Goal: Entertainment & Leisure: Consume media (video, audio)

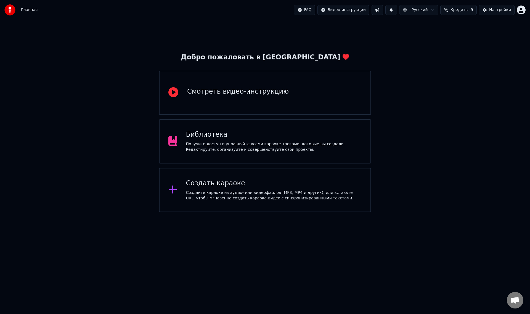
click at [255, 141] on div "Получите доступ и управляйте всеми караоке-треками, которые вы создали. Редакти…" at bounding box center [274, 146] width 176 height 11
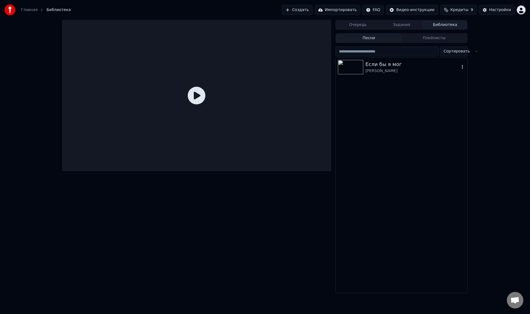
click at [402, 65] on div "Если бы я мог" at bounding box center [412, 64] width 94 height 8
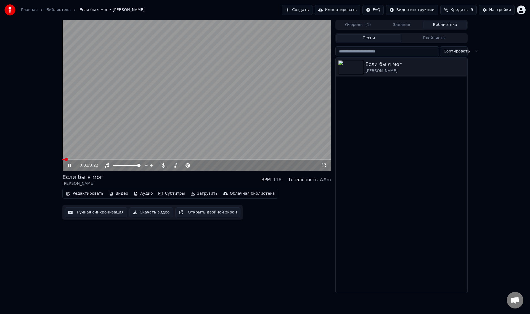
click at [68, 165] on icon at bounding box center [69, 165] width 3 height 3
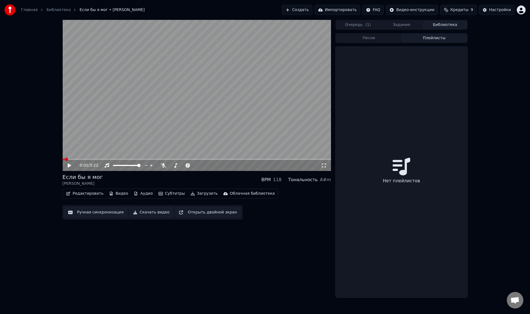
click at [431, 36] on button "Плейлисты" at bounding box center [433, 38] width 65 height 8
click at [374, 39] on button "Песни" at bounding box center [368, 38] width 65 height 8
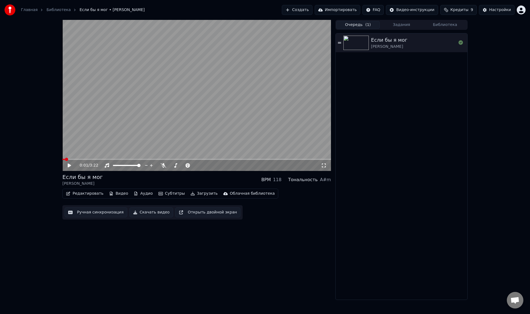
click at [358, 26] on button "Очередь ( 1 )" at bounding box center [358, 25] width 44 height 8
click at [398, 25] on button "Задания" at bounding box center [402, 25] width 44 height 8
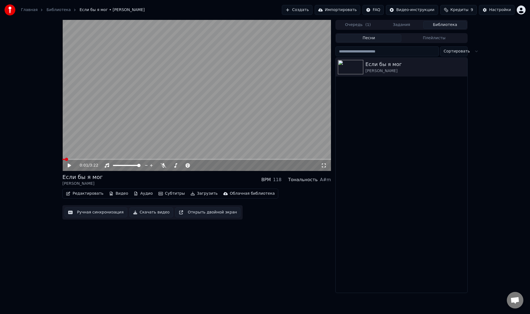
click at [443, 25] on button "Библиотека" at bounding box center [445, 25] width 44 height 8
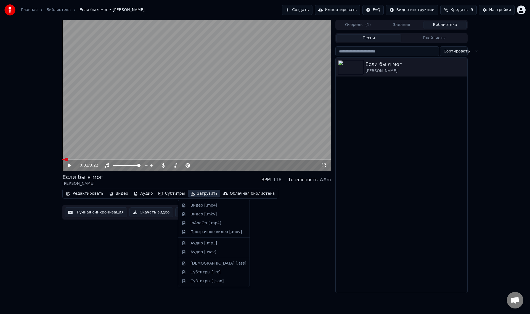
click at [190, 192] on button "Загрузить" at bounding box center [204, 194] width 32 height 8
click at [315, 208] on div "Редактировать Видео Аудио Субтитры Загрузить Облачная библиотека Ручная синхрон…" at bounding box center [196, 204] width 269 height 31
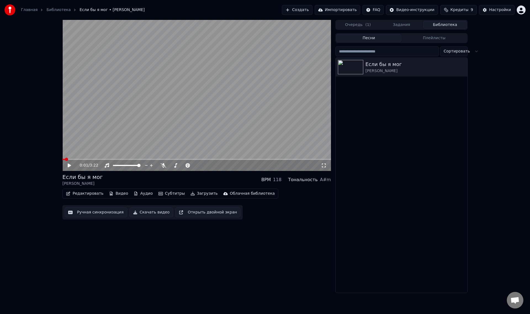
click at [474, 51] on div "0:01 / 3:22 Если бы я мог [PERSON_NAME] BPM 118 Тональность A#m Редактировать В…" at bounding box center [265, 156] width 530 height 273
click at [402, 68] on div "[PERSON_NAME]" at bounding box center [412, 71] width 94 height 6
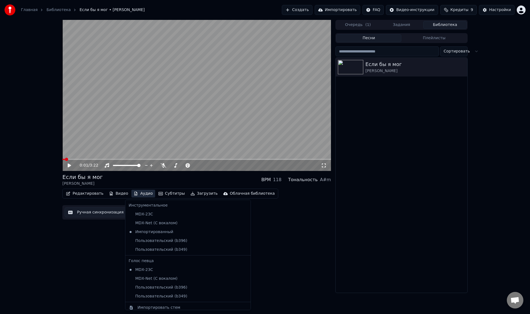
click at [141, 193] on button "Аудио" at bounding box center [142, 194] width 23 height 8
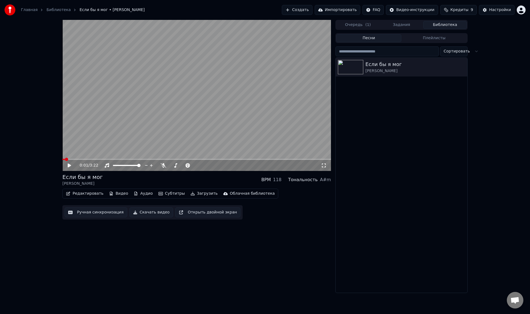
click at [71, 165] on icon at bounding box center [73, 165] width 13 height 4
click at [93, 159] on span at bounding box center [196, 159] width 269 height 1
click at [99, 159] on span at bounding box center [196, 159] width 269 height 1
click at [107, 159] on span at bounding box center [196, 159] width 269 height 1
click at [114, 159] on span at bounding box center [196, 159] width 269 height 1
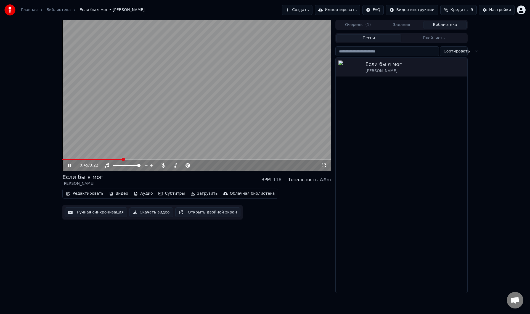
click at [70, 165] on icon at bounding box center [69, 165] width 3 height 3
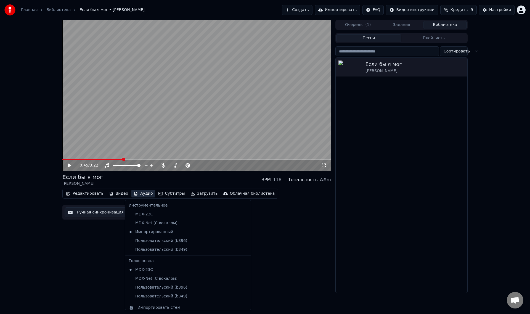
click at [134, 195] on button "Аудио" at bounding box center [142, 194] width 23 height 8
click at [150, 277] on div "MDX-Net (С вокалом)" at bounding box center [183, 278] width 115 height 9
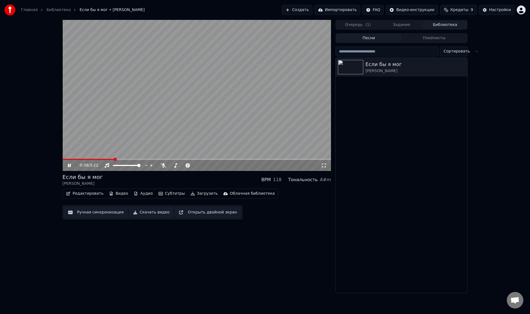
click at [114, 159] on span at bounding box center [88, 159] width 52 height 1
click at [127, 135] on video at bounding box center [196, 95] width 269 height 151
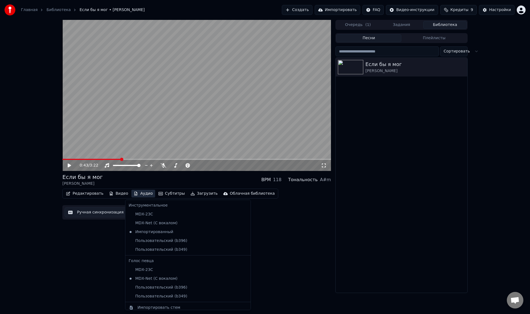
click at [140, 194] on button "Аудио" at bounding box center [142, 194] width 23 height 8
click at [154, 287] on div "Пользовательский (b396)" at bounding box center [183, 287] width 115 height 9
click at [134, 194] on button "Аудио" at bounding box center [142, 194] width 23 height 8
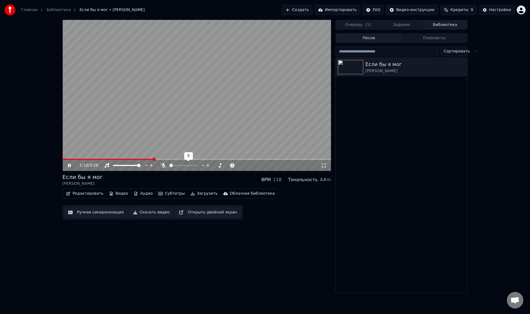
click at [159, 160] on div "1:10 / 3:26" at bounding box center [196, 165] width 269 height 11
click at [161, 159] on span at bounding box center [196, 159] width 269 height 1
click at [136, 191] on button "Аудио" at bounding box center [142, 194] width 23 height 8
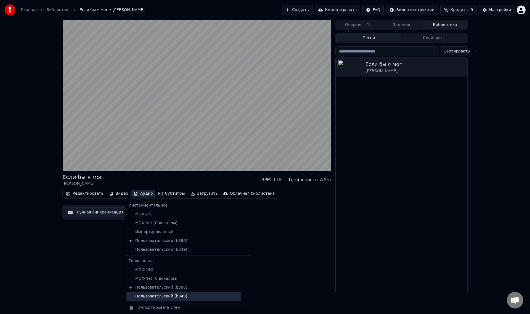
click at [160, 297] on div "Пользовательский (b349)" at bounding box center [183, 296] width 115 height 9
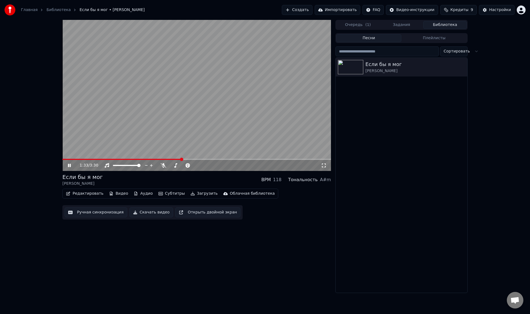
click at [94, 158] on video at bounding box center [196, 95] width 269 height 151
click at [105, 158] on video at bounding box center [196, 95] width 269 height 151
click at [105, 159] on span at bounding box center [83, 159] width 42 height 1
click at [137, 195] on button "Аудио" at bounding box center [142, 194] width 23 height 8
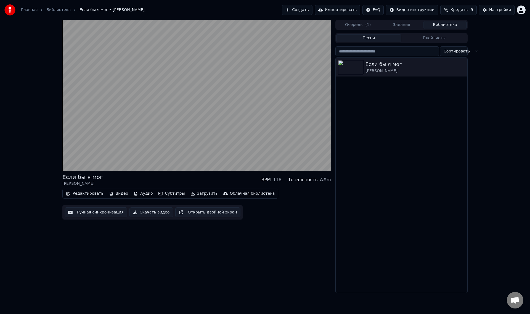
click at [284, 245] on div "Если бы я мог [PERSON_NAME] BPM 118 Тональность A#m Редактировать Видео Аудио С…" at bounding box center [196, 156] width 269 height 273
click at [137, 193] on button "Аудио" at bounding box center [142, 194] width 23 height 8
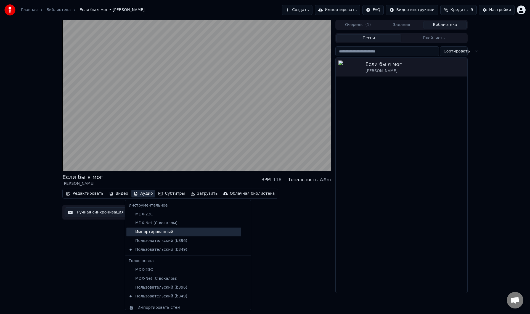
click at [153, 231] on div "Импортированный" at bounding box center [183, 231] width 115 height 9
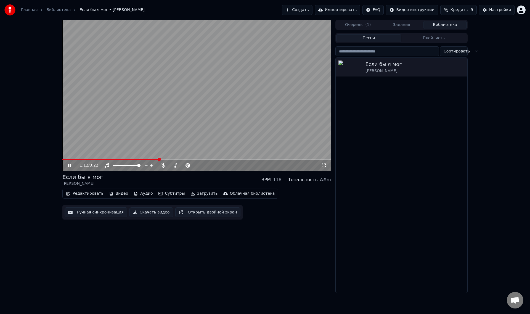
click at [139, 192] on button "Аудио" at bounding box center [142, 194] width 23 height 8
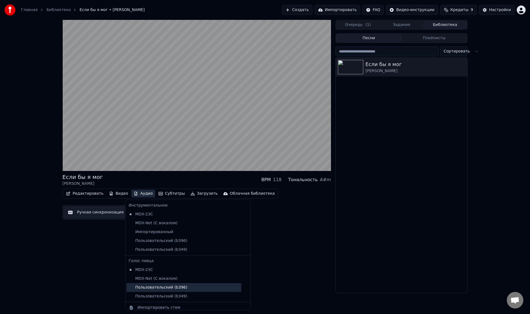
click at [154, 287] on div "Пользовательский (b396)" at bounding box center [183, 287] width 115 height 9
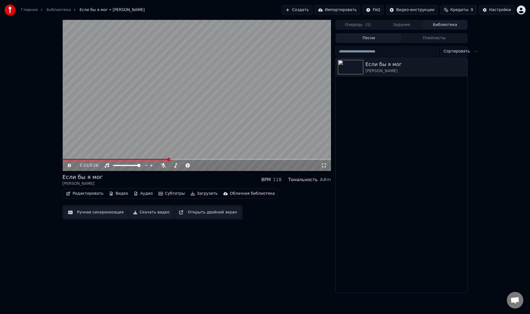
click at [139, 194] on button "Аудио" at bounding box center [142, 194] width 23 height 8
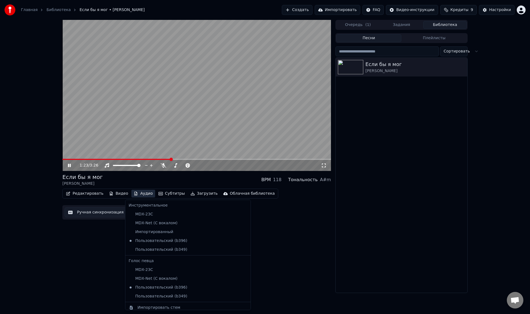
click at [143, 132] on video at bounding box center [196, 95] width 269 height 151
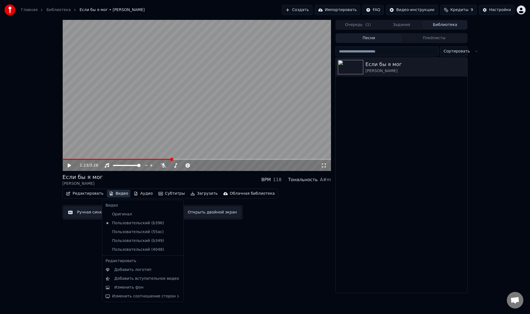
click at [113, 195] on button "Видео" at bounding box center [119, 194] width 24 height 8
click at [146, 286] on div "Изменить фон" at bounding box center [147, 288] width 66 height 6
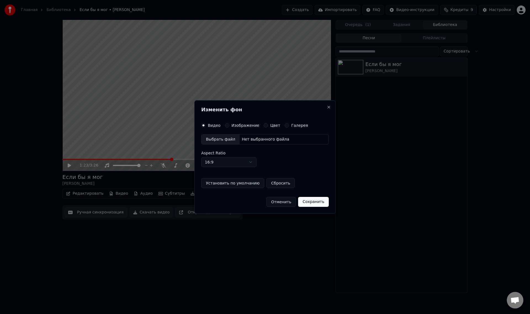
click at [282, 202] on button "Отменить" at bounding box center [281, 202] width 30 height 10
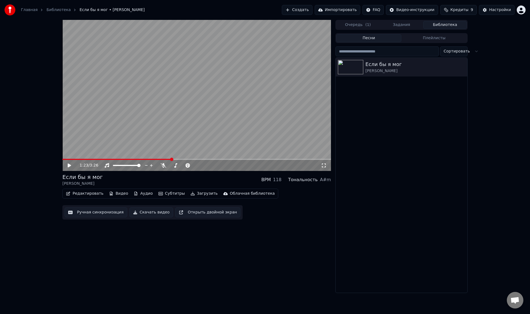
click at [164, 192] on button "Субтитры" at bounding box center [171, 194] width 31 height 8
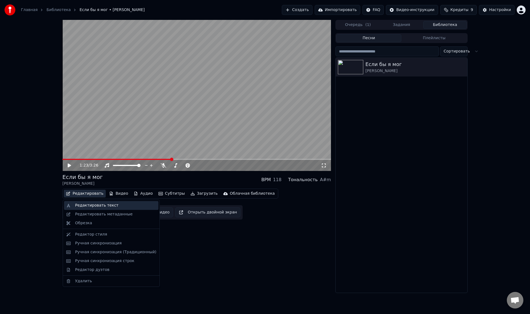
click at [88, 202] on div "Редактировать текст" at bounding box center [111, 205] width 94 height 9
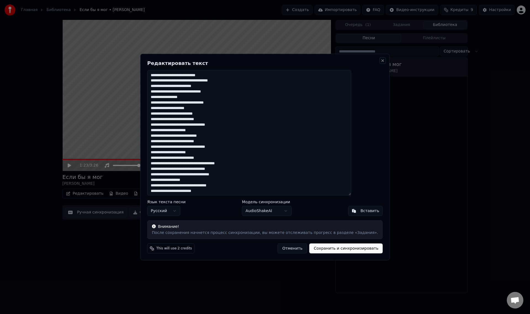
click at [381, 61] on button "Close" at bounding box center [383, 60] width 4 height 4
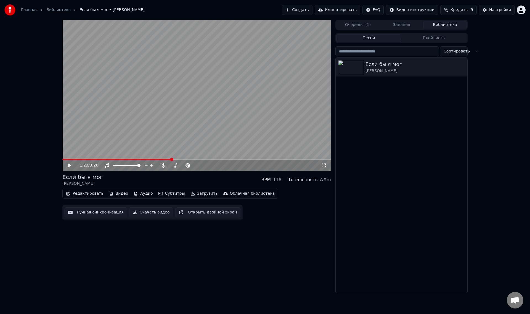
click at [91, 193] on button "Редактировать" at bounding box center [85, 194] width 42 height 8
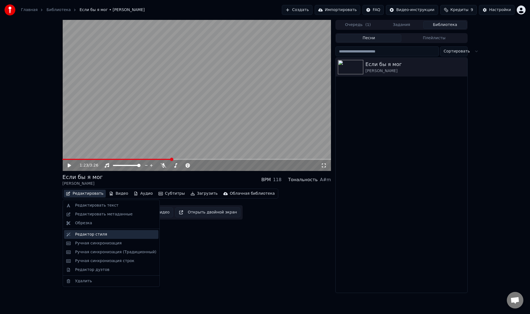
click at [94, 232] on div "Редактор стиля" at bounding box center [91, 235] width 32 height 6
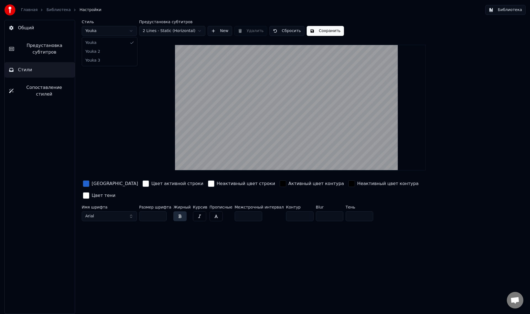
click at [128, 31] on html "Главная Библиотека Настройки Библиотека Общий Предустановка субтитров Стили Соп…" at bounding box center [265, 157] width 530 height 314
click at [121, 33] on html "Главная Библиотека Настройки Библиотека Общий Предустановка субтитров Стили Соп…" at bounding box center [265, 157] width 530 height 314
click at [124, 28] on html "Главная Библиотека Настройки Библиотека Общий Предустановка субтитров Стили Соп…" at bounding box center [265, 157] width 530 height 314
type input "***"
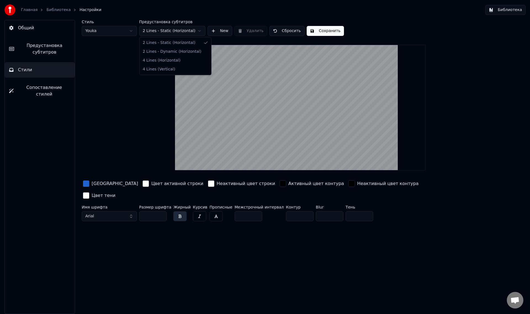
click at [173, 32] on html "Главная Библиотека Настройки Библиотека Общий Предустановка субтитров Стили Соп…" at bounding box center [265, 157] width 530 height 314
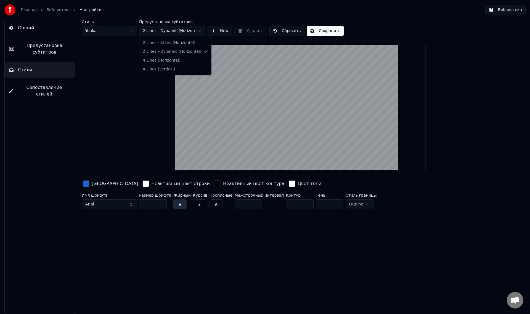
click at [173, 33] on html "Главная Библиотека Настройки Библиотека Общий Предустановка субтитров Стили Соп…" at bounding box center [265, 157] width 530 height 314
click at [173, 29] on html "Главная Библиотека Настройки Библиотека Общий Предустановка субтитров Стили Соп…" at bounding box center [265, 157] width 530 height 314
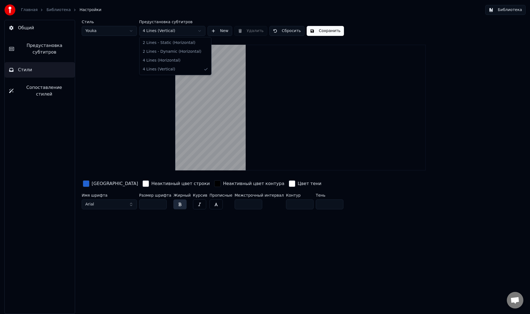
click at [174, 28] on html "Главная Библиотека Настройки Библиотека Общий Предустановка субтитров Стили Соп…" at bounding box center [265, 157] width 530 height 314
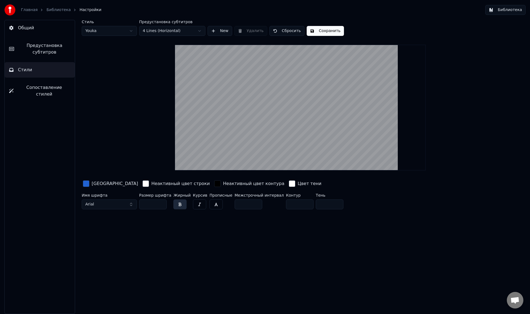
click at [187, 31] on html "Главная Библиотека Настройки Библиотека Общий Предустановка субтитров Стили Соп…" at bounding box center [265, 157] width 530 height 314
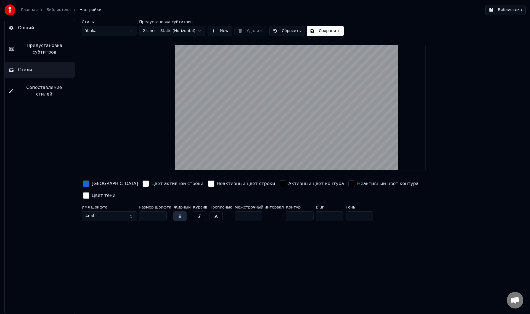
click at [55, 88] on span "Сопоставление стилей" at bounding box center [44, 90] width 52 height 13
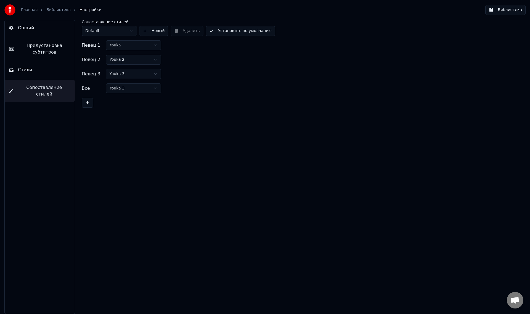
click at [34, 72] on button "Стили" at bounding box center [40, 69] width 70 height 15
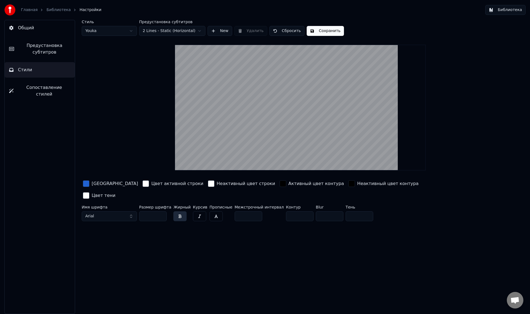
click at [57, 9] on link "Библиотека" at bounding box center [58, 10] width 24 height 6
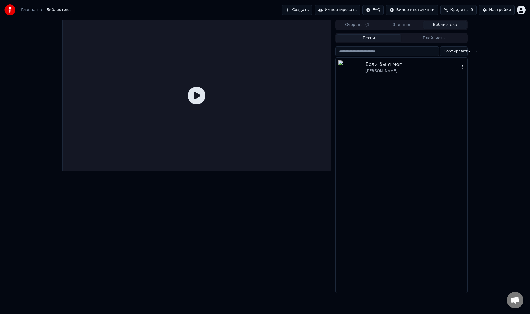
click at [391, 67] on div "Если бы я мог" at bounding box center [412, 64] width 94 height 8
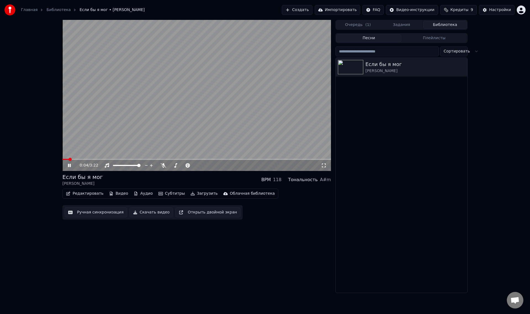
click at [102, 159] on span at bounding box center [196, 159] width 269 height 1
click at [114, 159] on span at bounding box center [196, 159] width 269 height 1
click at [123, 159] on span at bounding box center [196, 159] width 269 height 1
click at [118, 160] on span at bounding box center [95, 159] width 67 height 1
click at [109, 160] on span at bounding box center [85, 159] width 46 height 1
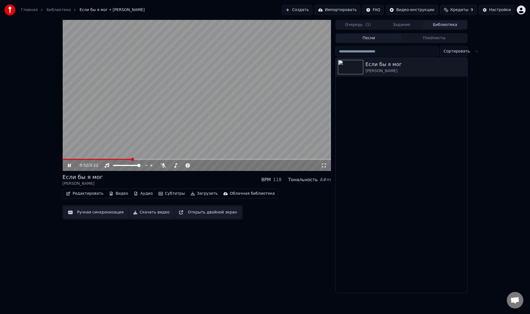
click at [137, 195] on button "Аудио" at bounding box center [142, 194] width 23 height 8
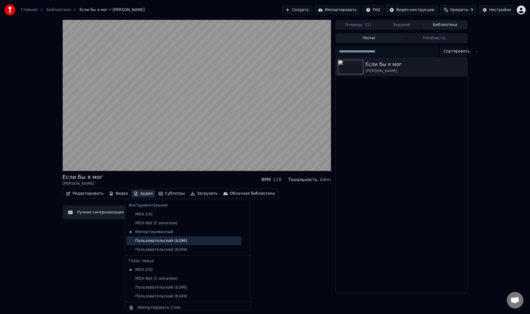
click at [150, 242] on div "Пользовательский (b396)" at bounding box center [183, 240] width 115 height 9
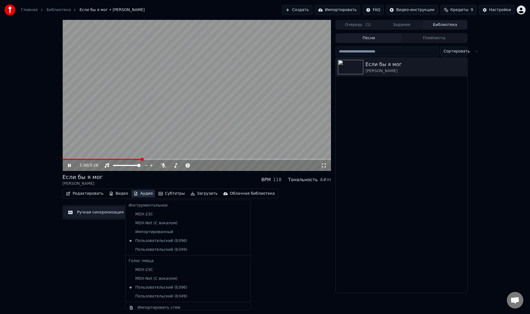
click at [140, 193] on button "Аудио" at bounding box center [142, 194] width 23 height 8
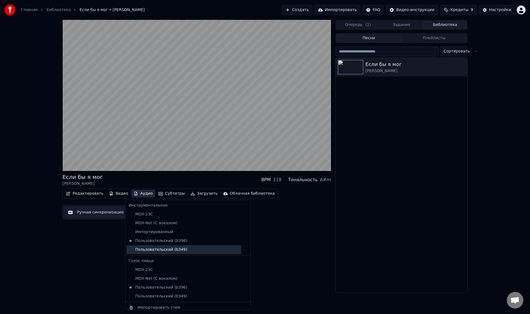
click at [161, 249] on div "Пользовательский (b349)" at bounding box center [183, 249] width 115 height 9
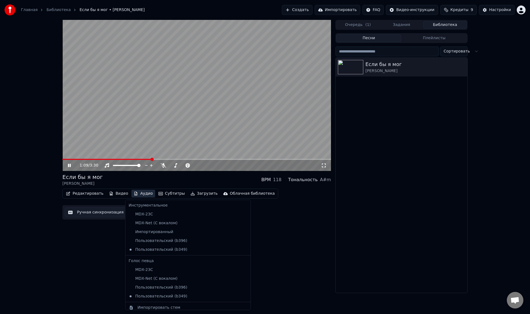
click at [141, 194] on button "Аудио" at bounding box center [142, 194] width 23 height 8
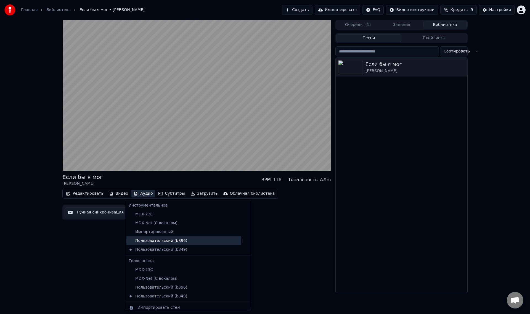
click at [157, 242] on div "Пользовательский (b396)" at bounding box center [183, 240] width 115 height 9
click at [135, 192] on button "Аудио" at bounding box center [142, 194] width 23 height 8
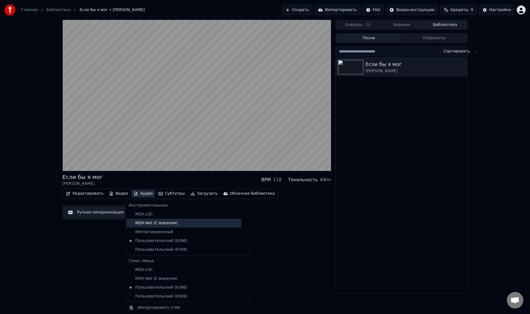
click at [142, 225] on div "MDX-Net (С вокалом)" at bounding box center [183, 223] width 115 height 9
click at [139, 190] on button "Аудио" at bounding box center [142, 194] width 23 height 8
click at [149, 223] on div "MDX-Net (С вокалом)" at bounding box center [183, 223] width 115 height 9
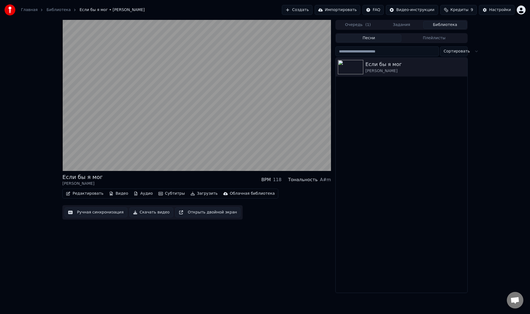
click at [135, 194] on button "Аудио" at bounding box center [142, 194] width 23 height 8
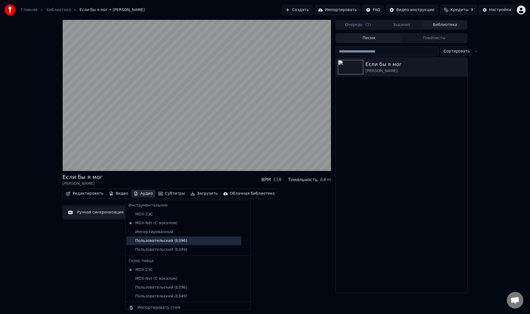
click at [152, 242] on div "Пользовательский (b396)" at bounding box center [183, 240] width 115 height 9
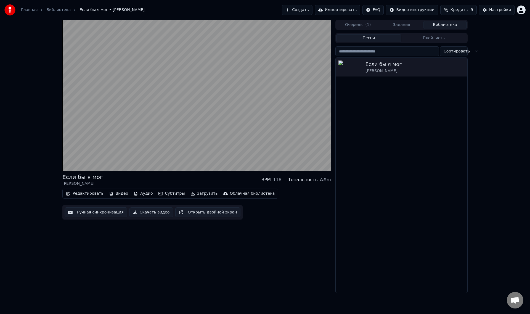
click at [137, 193] on button "Аудио" at bounding box center [142, 194] width 23 height 8
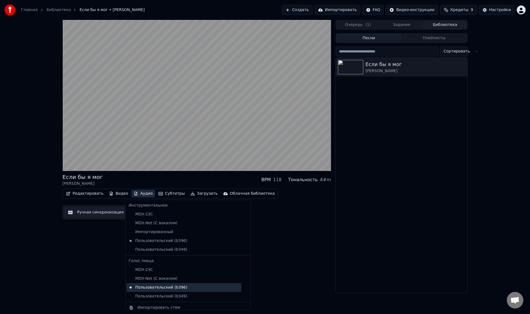
click at [150, 288] on div "Пользовательский (b396)" at bounding box center [183, 287] width 115 height 9
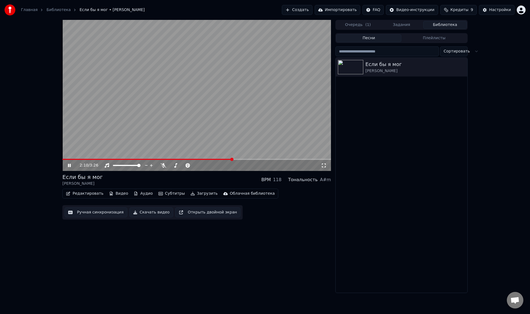
click at [185, 132] on video at bounding box center [196, 95] width 269 height 151
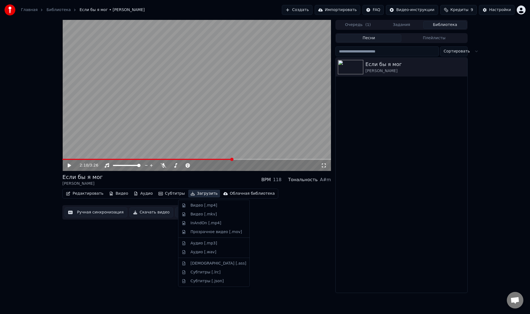
click at [193, 194] on button "Загрузить" at bounding box center [204, 194] width 32 height 8
click at [193, 205] on div "Видео [.mp4]" at bounding box center [203, 206] width 27 height 6
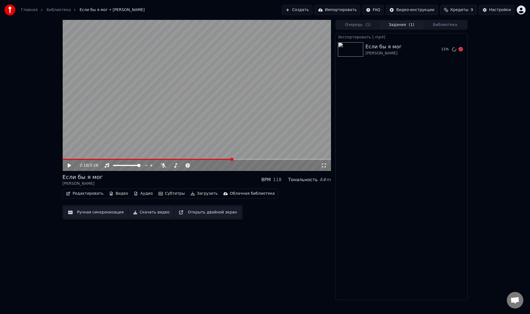
click at [389, 51] on div "[PERSON_NAME]" at bounding box center [383, 54] width 36 height 6
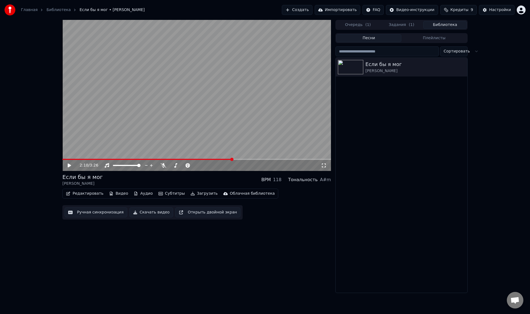
click at [438, 23] on button "Библиотека" at bounding box center [445, 25] width 44 height 8
click at [461, 66] on icon "button" at bounding box center [463, 67] width 6 height 4
click at [465, 97] on div "Открыть директорию" at bounding box center [466, 95] width 67 height 9
click at [462, 68] on icon "button" at bounding box center [463, 67] width 6 height 4
click at [457, 95] on div "Открыть директорию" at bounding box center [466, 95] width 67 height 9
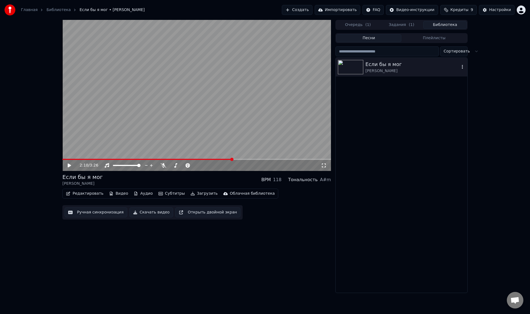
click at [190, 193] on button "Загрузить" at bounding box center [204, 194] width 32 height 8
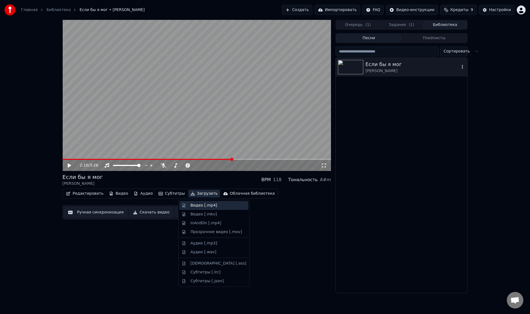
click at [197, 206] on div "Видео [.mp4]" at bounding box center [203, 206] width 27 height 6
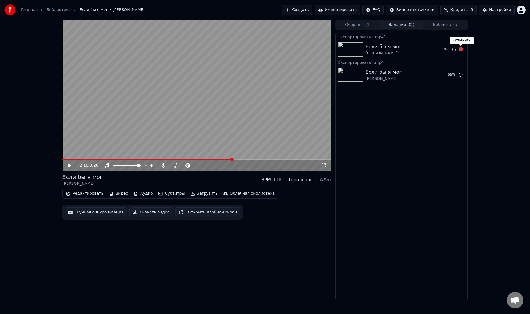
click at [461, 48] on icon at bounding box center [460, 49] width 4 height 4
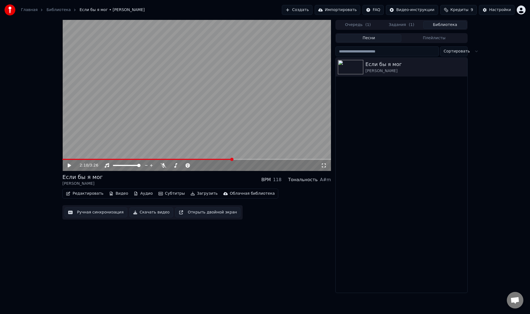
click at [439, 25] on button "Библиотека" at bounding box center [445, 25] width 44 height 8
click at [461, 68] on icon "button" at bounding box center [463, 67] width 6 height 4
click at [388, 88] on div "Если бы я мог [PERSON_NAME]" at bounding box center [402, 175] width 132 height 235
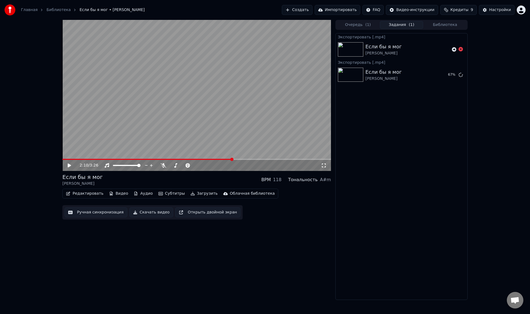
click at [406, 25] on button "Задания ( 1 )" at bounding box center [402, 25] width 44 height 8
click at [460, 75] on icon at bounding box center [460, 74] width 4 height 4
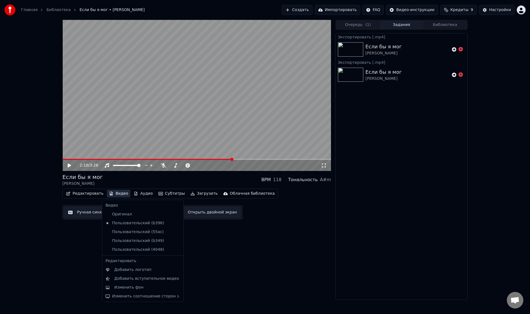
click at [118, 194] on button "Видео" at bounding box center [119, 194] width 24 height 8
click at [140, 288] on div "Изменить фон" at bounding box center [128, 288] width 29 height 6
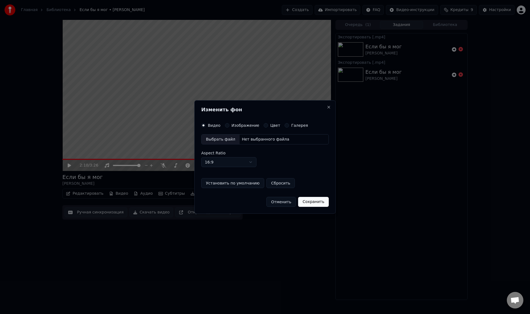
click at [244, 139] on div "Нет выбранного файла" at bounding box center [266, 140] width 52 height 6
click at [227, 127] on button "Изображение" at bounding box center [227, 125] width 4 height 4
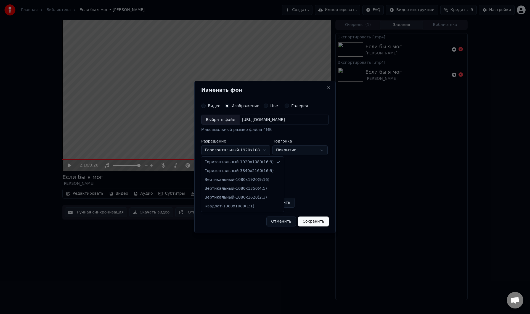
click at [258, 151] on body "Главная Библиотека Если бы я мог • [PERSON_NAME] Создать Импортировать FAQ Виде…" at bounding box center [265, 157] width 530 height 314
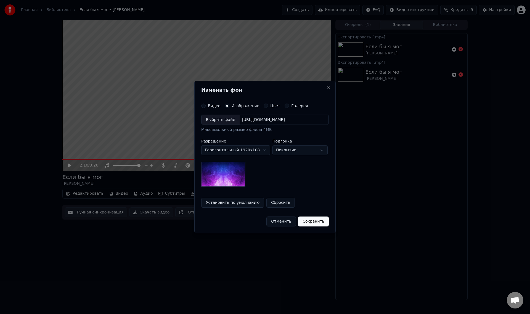
click at [258, 149] on body "Главная Библиотека Если бы я мог • [PERSON_NAME] Создать Импортировать FAQ Виде…" at bounding box center [265, 157] width 530 height 314
click at [266, 120] on div "[URL][DOMAIN_NAME]" at bounding box center [263, 120] width 47 height 6
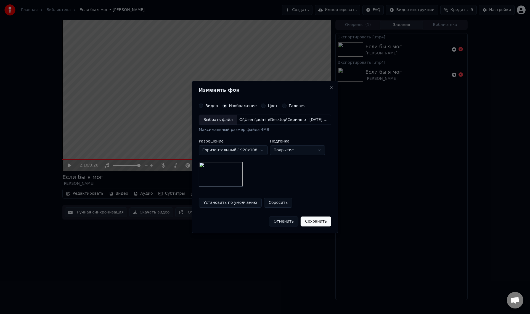
click at [237, 176] on img at bounding box center [221, 174] width 44 height 25
click at [269, 122] on div "C:\Users\admin\Desktop\Скриншот [DATE] 230941.png" at bounding box center [284, 120] width 94 height 6
click at [291, 151] on button "Покрытие" at bounding box center [297, 150] width 55 height 10
click at [296, 152] on body "Главная Библиотека Если бы я мог • [PERSON_NAME] Создать Импортировать FAQ Виде…" at bounding box center [265, 157] width 530 height 314
click at [294, 149] on body "Главная Библиотека Если бы я мог • [PERSON_NAME] Создать Импортировать FAQ Виде…" at bounding box center [265, 157] width 530 height 314
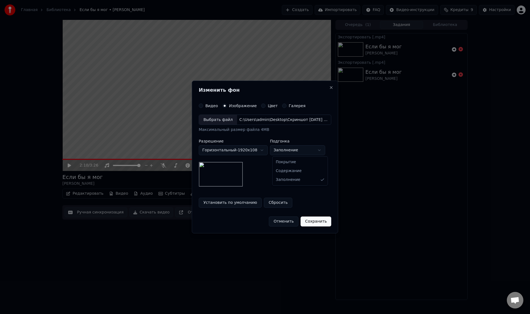
select select "*****"
click at [250, 149] on body "Главная Библиотека Если бы я мог • [PERSON_NAME] Создать Импортировать FAQ Виде…" at bounding box center [265, 157] width 530 height 314
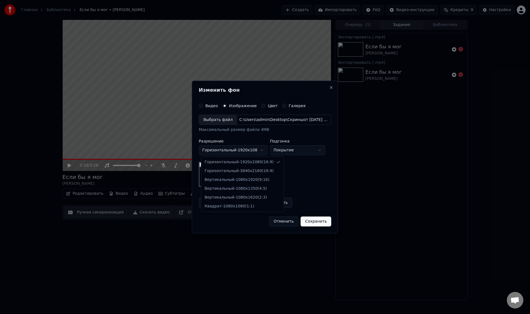
click at [251, 147] on body "Главная Библиотека Если бы я мог • [PERSON_NAME] Создать Импортировать FAQ Виде…" at bounding box center [265, 157] width 530 height 314
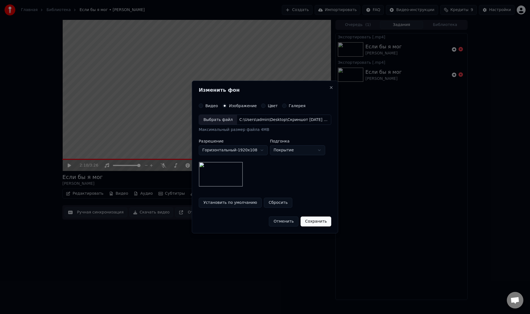
click at [262, 119] on div "C:\Users\admin\Desktop\Скриншот [DATE] 230941.png" at bounding box center [284, 120] width 94 height 6
click at [221, 166] on img at bounding box center [221, 174] width 44 height 25
click at [321, 220] on button "Сохранить" at bounding box center [316, 221] width 31 height 10
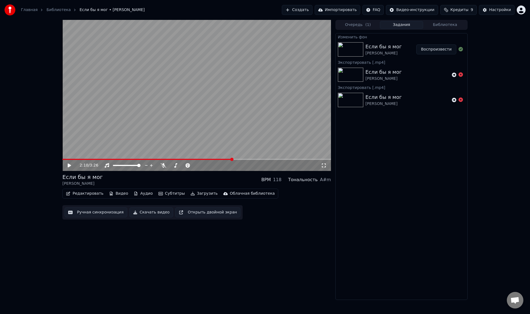
click at [443, 49] on button "Воспроизвести" at bounding box center [436, 49] width 40 height 10
click at [113, 159] on span at bounding box center [196, 159] width 269 height 1
click at [220, 108] on video at bounding box center [196, 95] width 269 height 151
click at [115, 194] on button "Видео" at bounding box center [119, 194] width 24 height 8
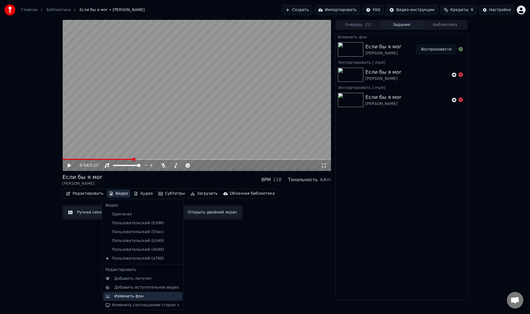
click at [146, 298] on div "Изменить фон" at bounding box center [147, 296] width 66 height 6
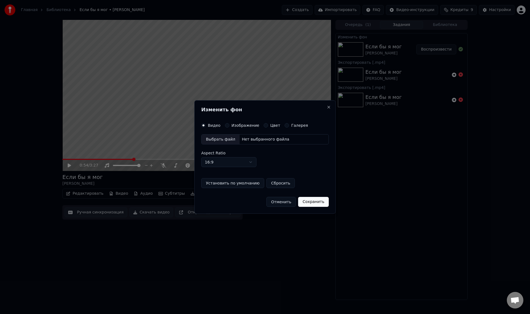
click at [236, 121] on div "Изменить фон Видео Изображение Цвет Галерея Выбрать файл Нет выбранного файла A…" at bounding box center [264, 157] width 141 height 114
click at [235, 124] on label "Изображение" at bounding box center [246, 125] width 28 height 4
click at [229, 124] on button "Изображение" at bounding box center [227, 125] width 4 height 4
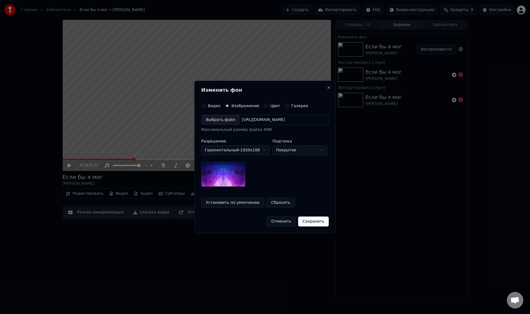
click at [259, 119] on div "[URL][DOMAIN_NAME]" at bounding box center [263, 120] width 47 height 6
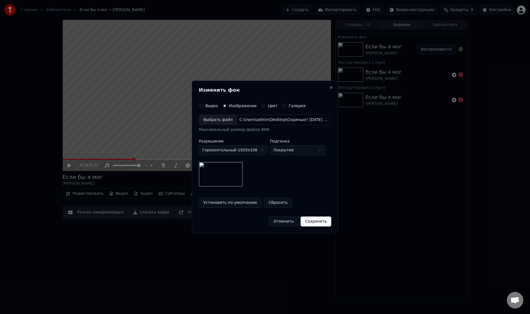
click at [312, 221] on button "Сохранить" at bounding box center [316, 221] width 31 height 10
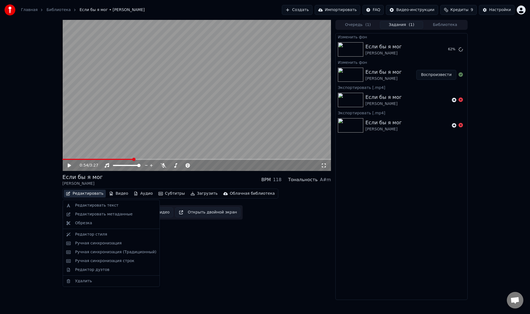
click at [86, 194] on button "Редактировать" at bounding box center [85, 194] width 42 height 8
click at [244, 271] on div "0:54 / 3:27 Если бы я мог [PERSON_NAME] BPM 118 Тональность A#m Редактировать В…" at bounding box center [196, 160] width 269 height 280
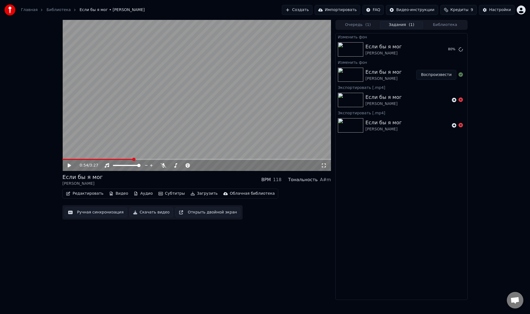
click at [88, 192] on button "Редактировать" at bounding box center [85, 194] width 42 height 8
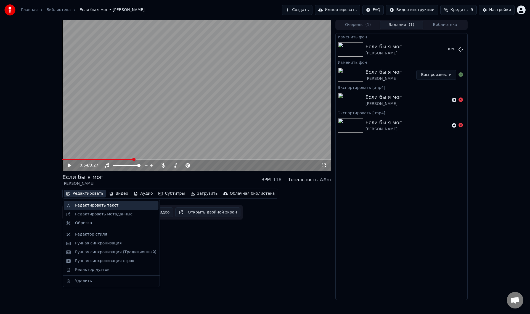
click at [102, 206] on div "Редактировать текст" at bounding box center [96, 206] width 43 height 6
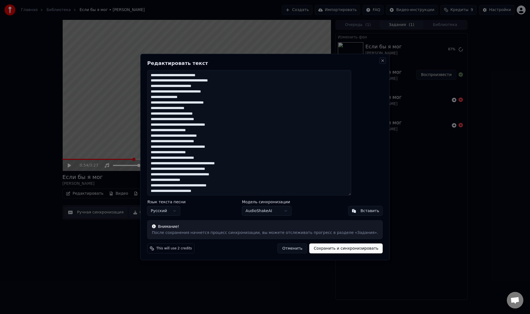
click at [381, 60] on button "Close" at bounding box center [383, 60] width 4 height 4
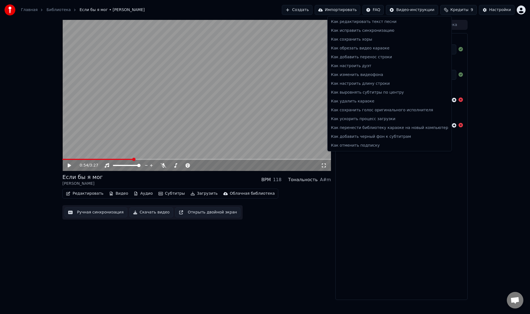
click at [378, 11] on html "Главная Библиотека Если бы я мог • [PERSON_NAME] Создать Импортировать FAQ Виде…" at bounding box center [265, 157] width 530 height 314
click at [500, 103] on html "Главная Библиотека Если бы я мог • [PERSON_NAME] Создать Импортировать FAQ Виде…" at bounding box center [265, 157] width 530 height 314
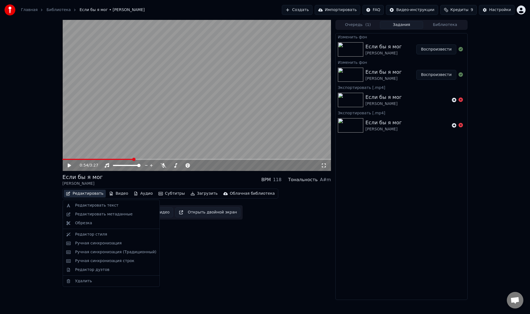
click at [83, 194] on button "Редактировать" at bounding box center [85, 194] width 42 height 8
click at [87, 205] on div "Редактировать текст" at bounding box center [96, 206] width 43 height 6
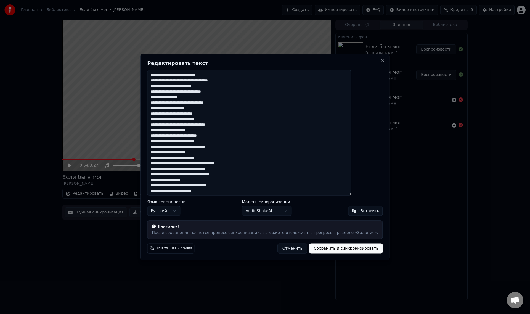
scroll to position [89, 0]
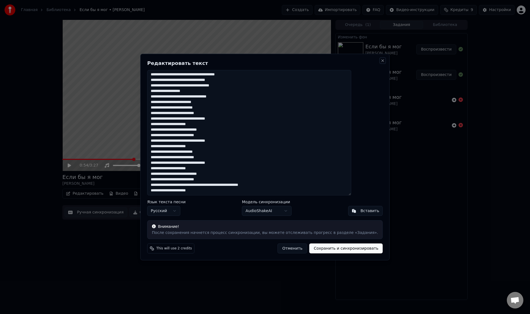
click at [381, 61] on button "Close" at bounding box center [383, 60] width 4 height 4
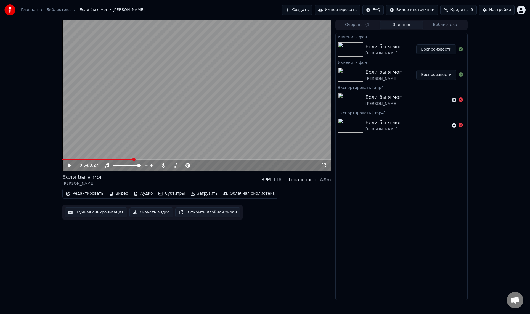
click at [163, 193] on button "Субтитры" at bounding box center [171, 194] width 31 height 8
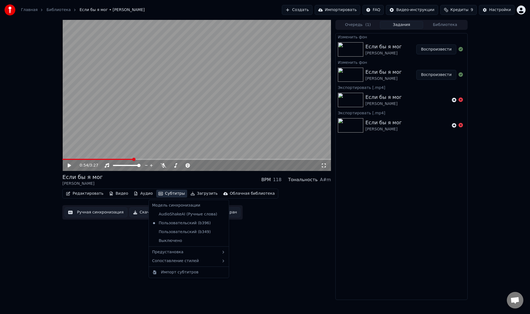
click at [274, 252] on div "0:54 / 3:27 Если бы я мог [PERSON_NAME] BPM 118 Тональность A#m Редактировать В…" at bounding box center [196, 160] width 269 height 280
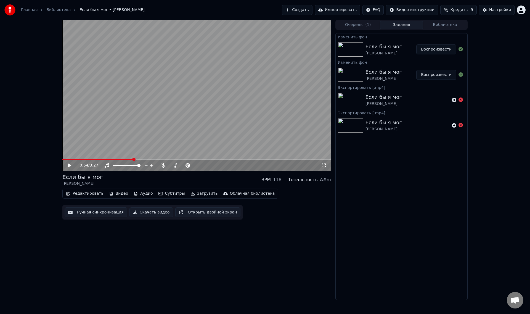
click at [438, 48] on button "Воспроизвести" at bounding box center [436, 49] width 40 height 10
click at [172, 134] on video at bounding box center [196, 95] width 269 height 151
click at [69, 166] on icon at bounding box center [69, 165] width 3 height 4
click at [83, 159] on span at bounding box center [196, 159] width 269 height 1
click at [96, 160] on div "0:16 / 3:27" at bounding box center [196, 165] width 269 height 11
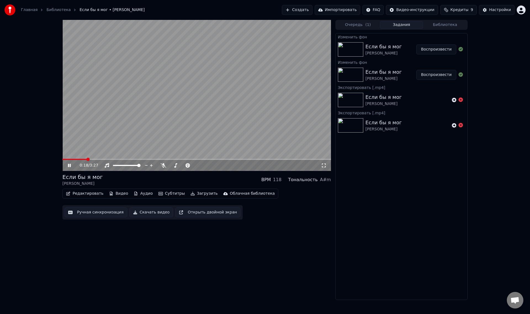
click at [109, 158] on video at bounding box center [196, 95] width 269 height 151
click at [112, 160] on span at bounding box center [196, 159] width 269 height 1
click at [123, 134] on video at bounding box center [196, 95] width 269 height 151
click at [121, 160] on span at bounding box center [196, 159] width 269 height 1
click at [211, 106] on video at bounding box center [196, 95] width 269 height 151
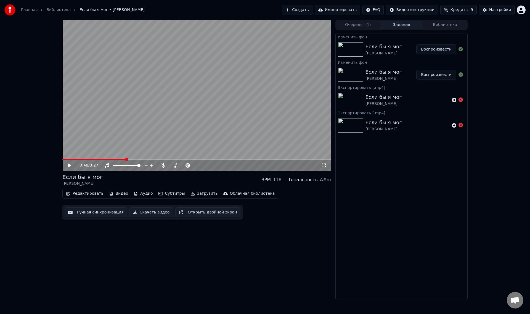
click at [190, 193] on icon "button" at bounding box center [192, 194] width 4 height 4
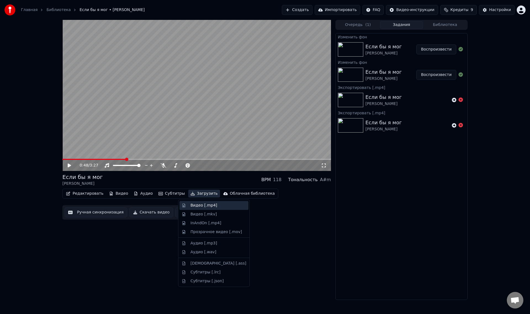
click at [192, 205] on div "Видео [.mp4]" at bounding box center [203, 206] width 27 height 6
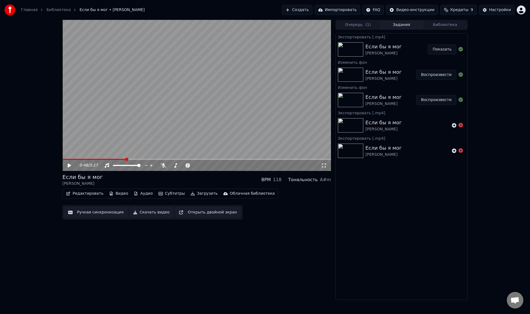
click at [440, 50] on button "Показать" at bounding box center [442, 49] width 28 height 10
click at [50, 214] on div "0:48 / 3:27 Если бы я мог [PERSON_NAME] BPM 118 Тональность A#m Редактировать В…" at bounding box center [265, 160] width 530 height 280
